Goal: Information Seeking & Learning: Check status

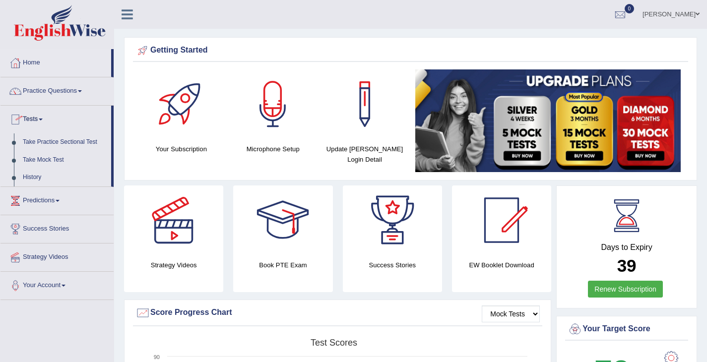
click at [32, 182] on link "History" at bounding box center [64, 178] width 93 height 18
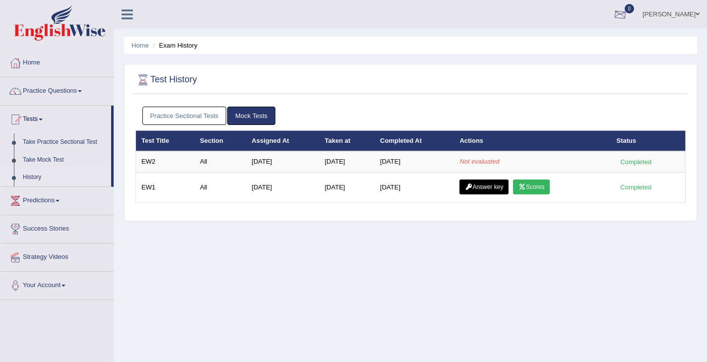
click at [628, 10] on div at bounding box center [620, 14] width 15 height 15
click at [55, 55] on link "Home" at bounding box center [56, 61] width 113 height 25
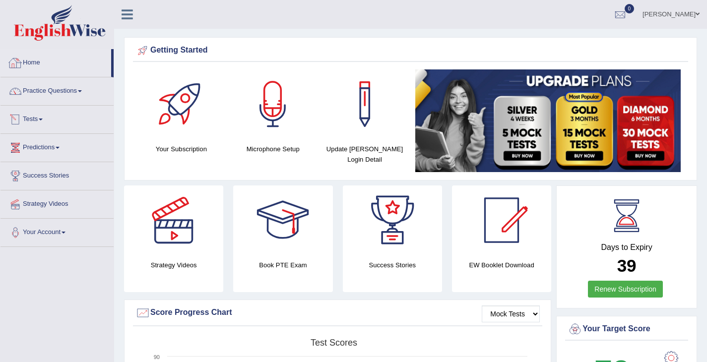
click at [39, 121] on link "Tests" at bounding box center [56, 118] width 113 height 25
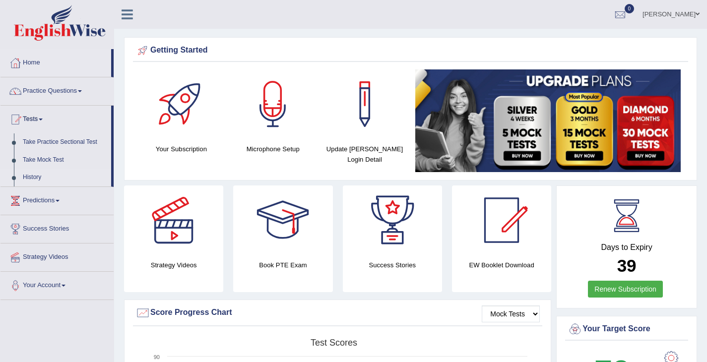
click at [39, 179] on link "History" at bounding box center [64, 178] width 93 height 18
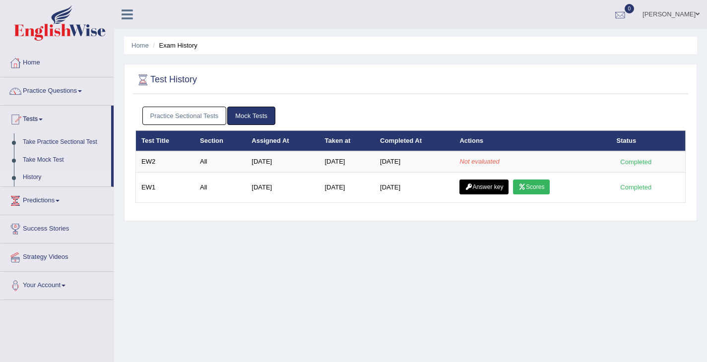
click at [628, 17] on div at bounding box center [620, 14] width 15 height 15
click at [580, 42] on strong "See All Alerts" at bounding box center [557, 42] width 44 height 8
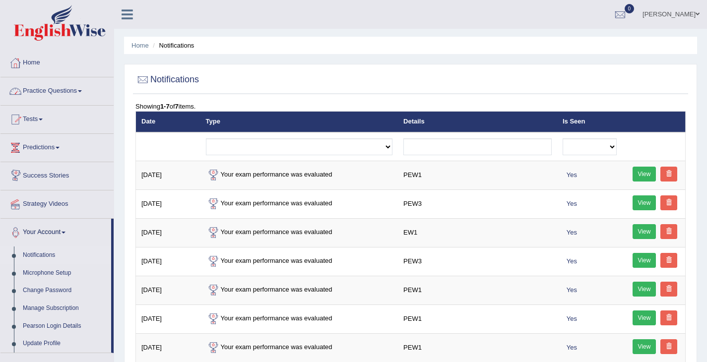
click at [39, 113] on link "Tests" at bounding box center [56, 118] width 113 height 25
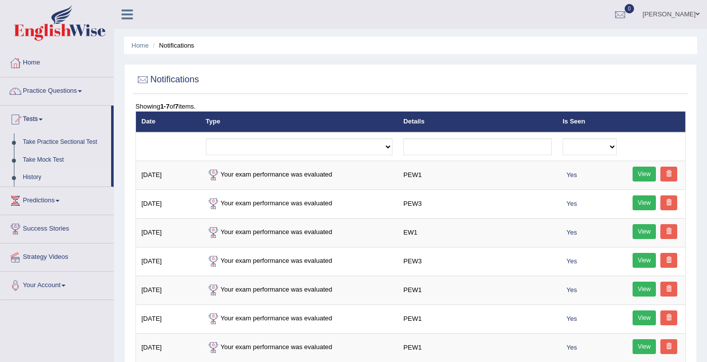
click at [39, 177] on link "History" at bounding box center [64, 178] width 93 height 18
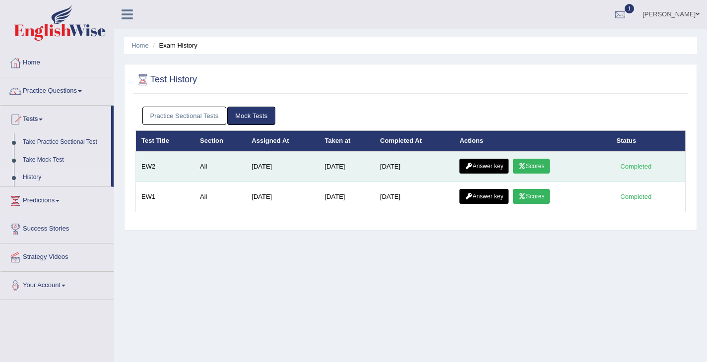
click at [541, 165] on link "Scores" at bounding box center [531, 166] width 37 height 15
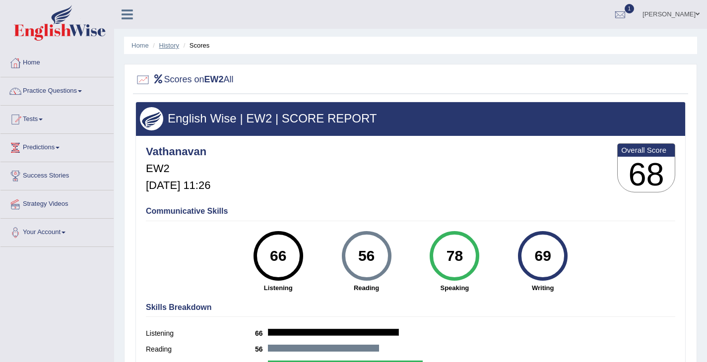
click at [171, 46] on link "History" at bounding box center [169, 45] width 20 height 7
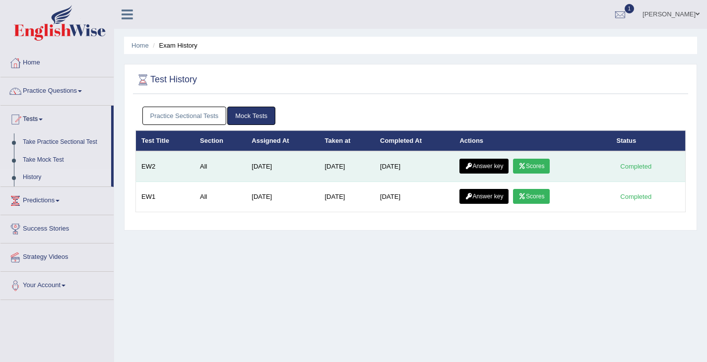
click at [502, 170] on link "Answer key" at bounding box center [483, 166] width 49 height 15
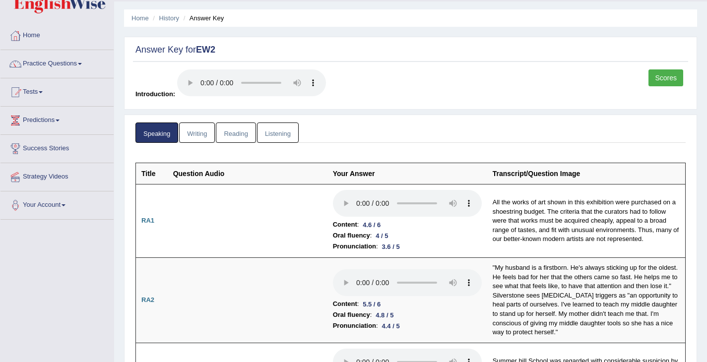
scroll to position [6, 0]
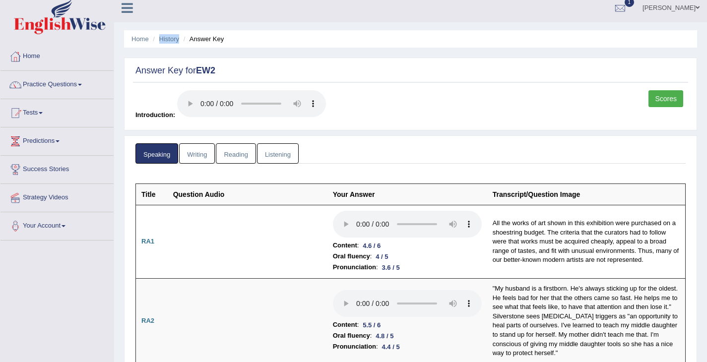
click at [662, 97] on link "Scores" at bounding box center [666, 98] width 35 height 17
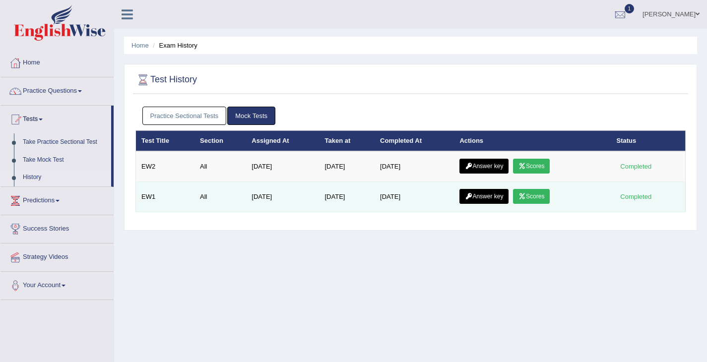
click at [549, 200] on link "Scores" at bounding box center [531, 196] width 37 height 15
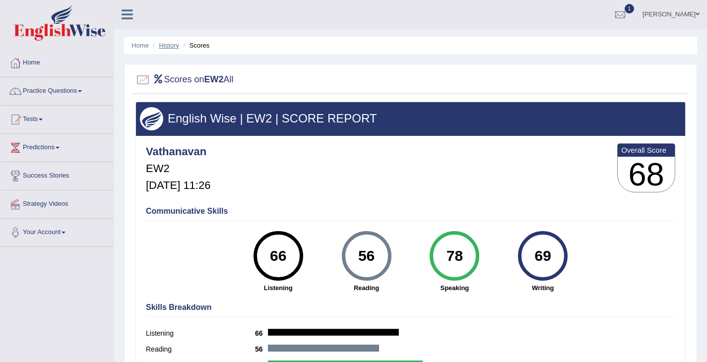
click at [166, 47] on link "History" at bounding box center [169, 45] width 20 height 7
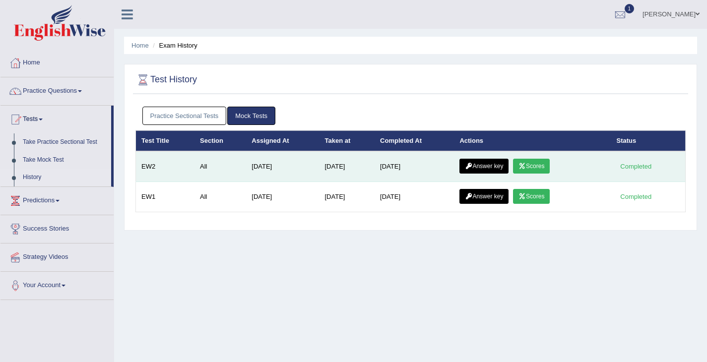
click at [497, 171] on link "Answer key" at bounding box center [483, 166] width 49 height 15
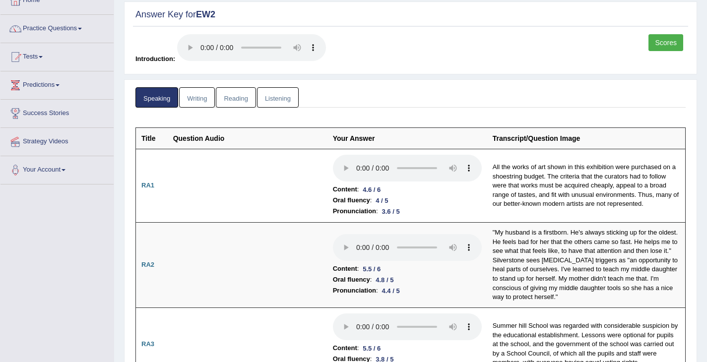
scroll to position [63, 0]
click at [206, 96] on link "Writing" at bounding box center [197, 97] width 36 height 20
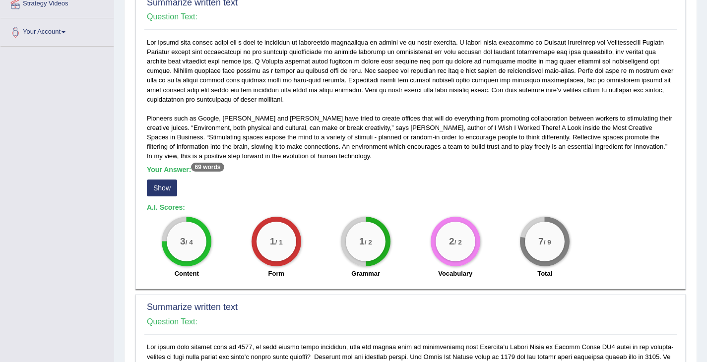
scroll to position [201, 0]
click at [174, 192] on button "Show" at bounding box center [162, 187] width 30 height 17
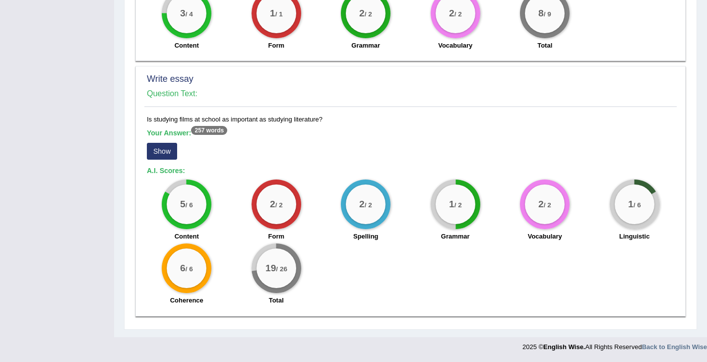
scroll to position [705, 0]
click at [166, 150] on button "Show" at bounding box center [162, 151] width 30 height 17
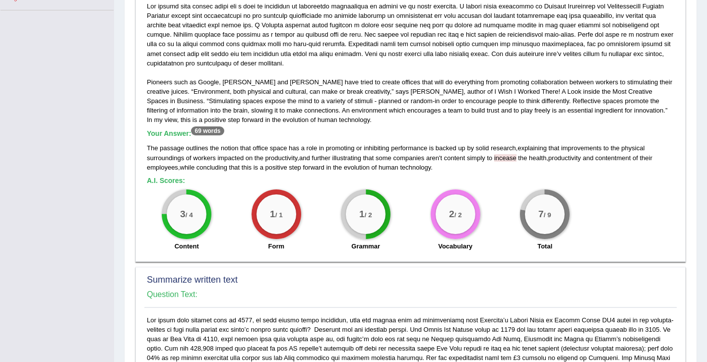
scroll to position [0, 0]
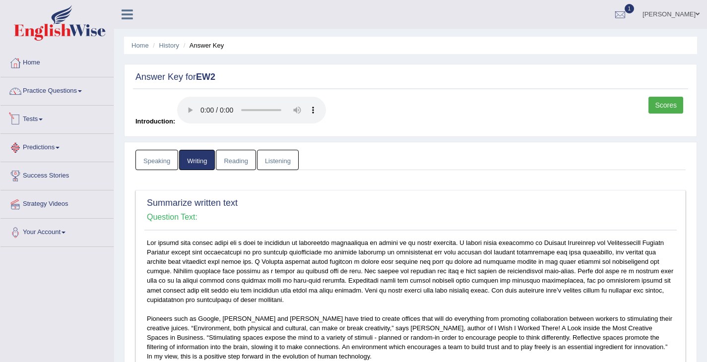
click at [142, 163] on link "Speaking" at bounding box center [156, 160] width 43 height 20
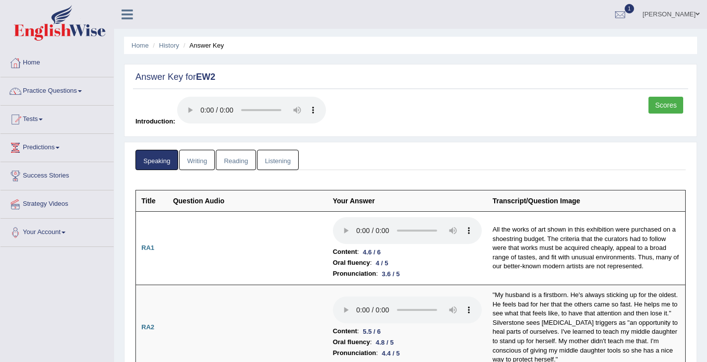
click at [200, 169] on link "Writing" at bounding box center [197, 160] width 36 height 20
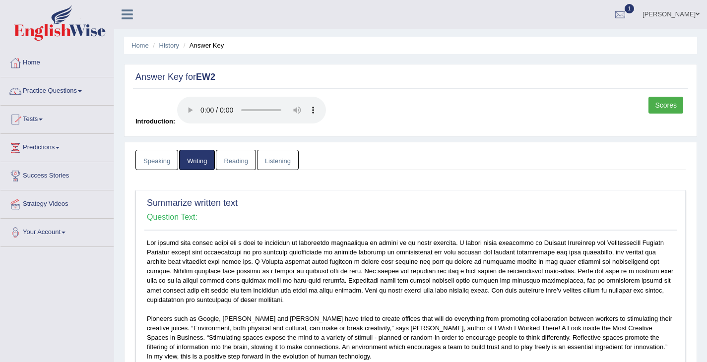
click at [246, 167] on link "Reading" at bounding box center [236, 160] width 40 height 20
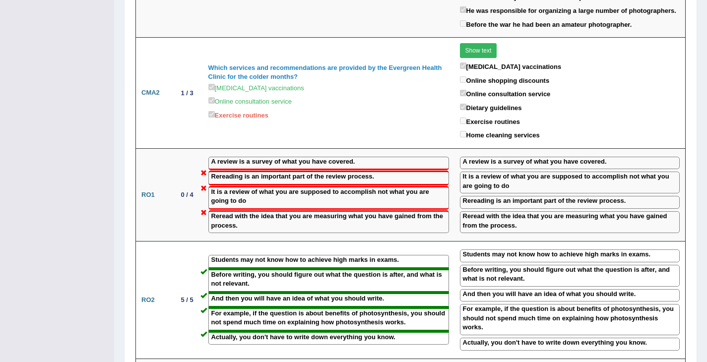
scroll to position [604, 0]
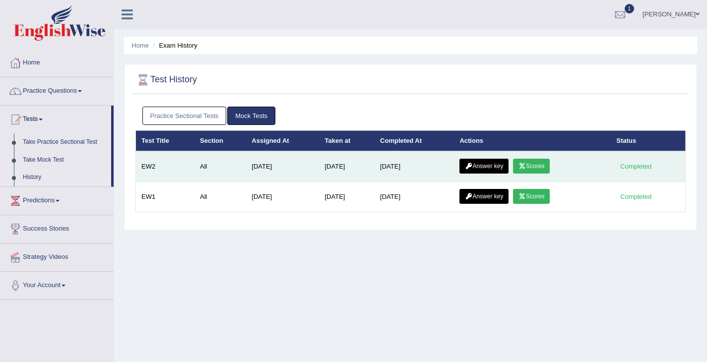
click at [487, 163] on link "Answer key" at bounding box center [483, 166] width 49 height 15
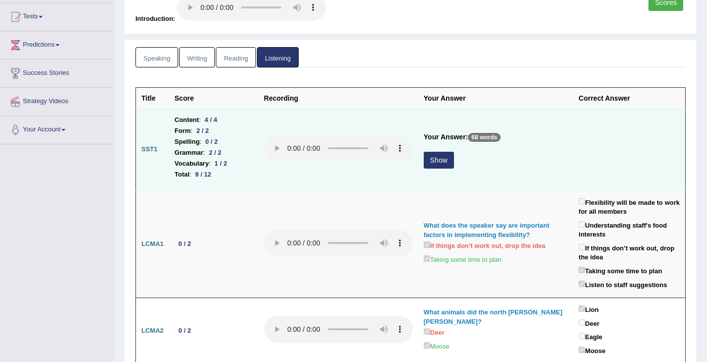
click at [454, 165] on button "Show" at bounding box center [439, 160] width 30 height 17
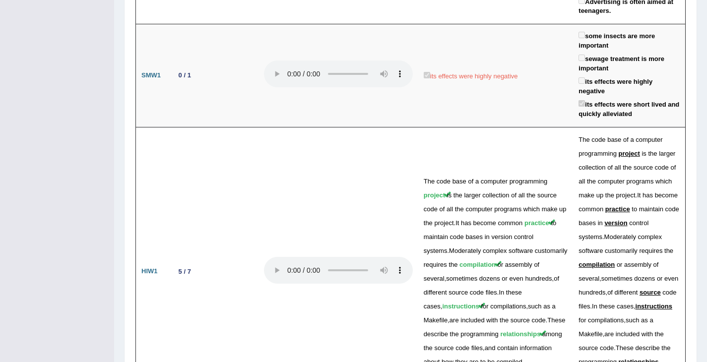
scroll to position [2337, 0]
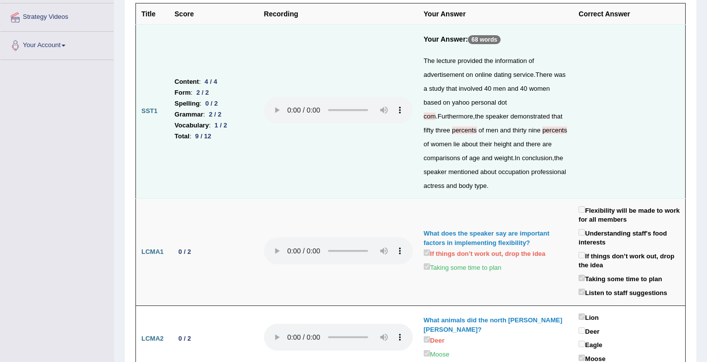
scroll to position [0, 0]
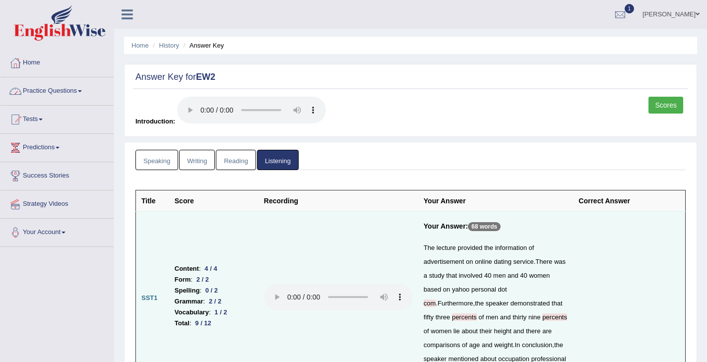
click at [170, 160] on link "Speaking" at bounding box center [156, 160] width 43 height 20
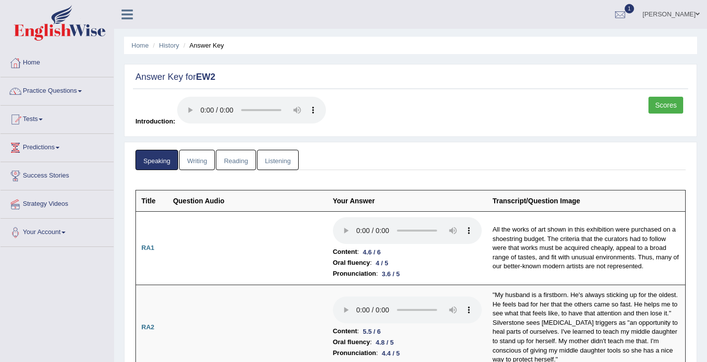
click at [198, 158] on link "Writing" at bounding box center [197, 160] width 36 height 20
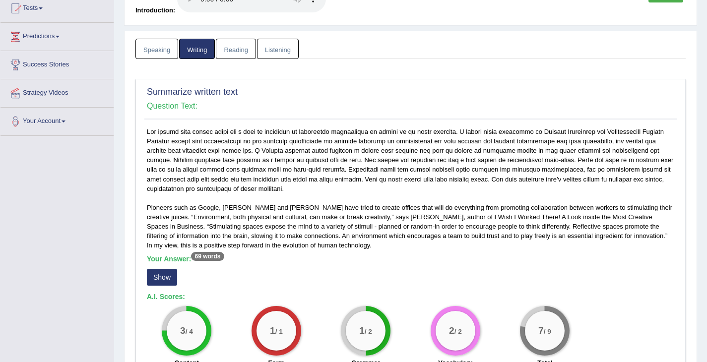
scroll to position [206, 0]
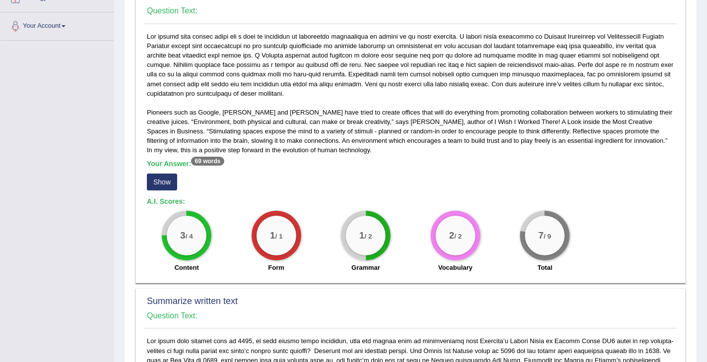
click at [168, 181] on button "Show" at bounding box center [162, 182] width 30 height 17
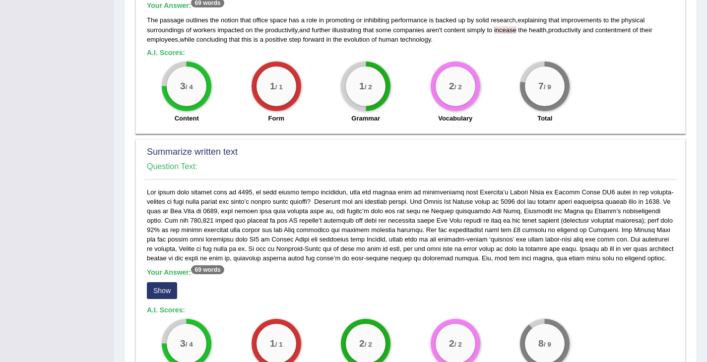
scroll to position [446, 0]
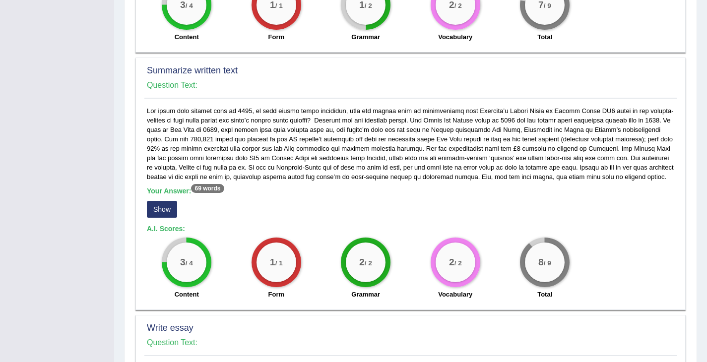
click at [169, 213] on button "Show" at bounding box center [162, 209] width 30 height 17
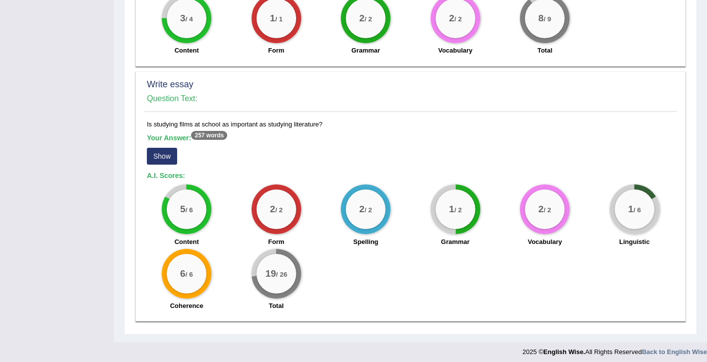
scroll to position [714, 0]
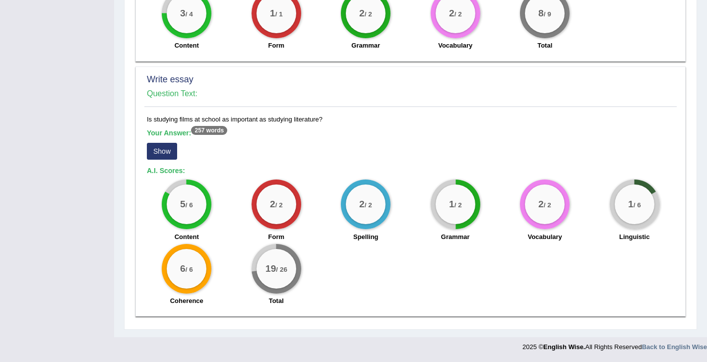
click at [174, 151] on button "Show" at bounding box center [162, 151] width 30 height 17
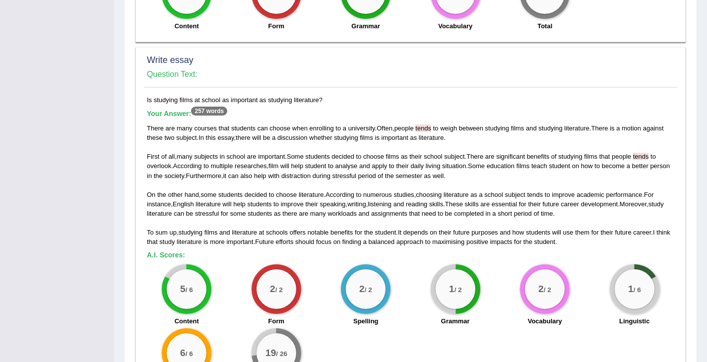
scroll to position [785, 0]
